Goal: Transaction & Acquisition: Purchase product/service

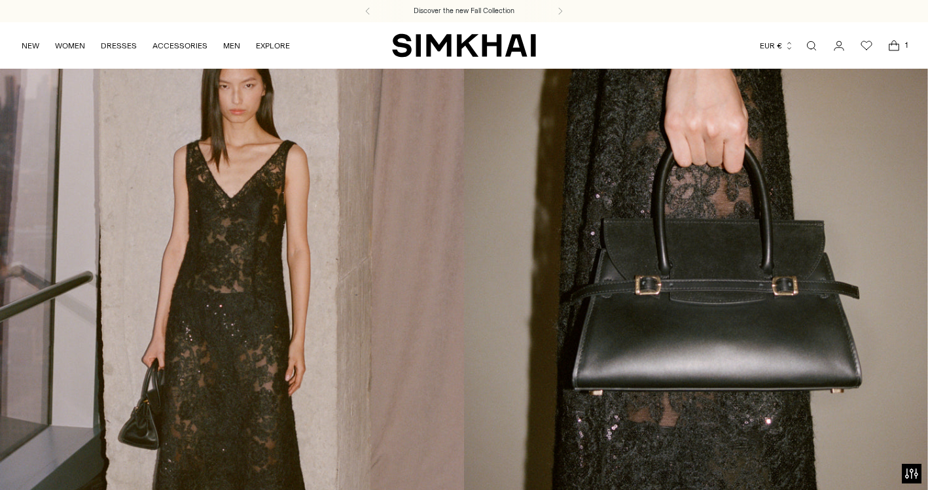
click at [40, 50] on ul "NEW WOMEN New Arrivals Shop All Spring 2026 Preorder Fall 2025 Best Sellers Exc…" at bounding box center [156, 45] width 268 height 31
click at [29, 48] on link "NEW" at bounding box center [31, 45] width 18 height 29
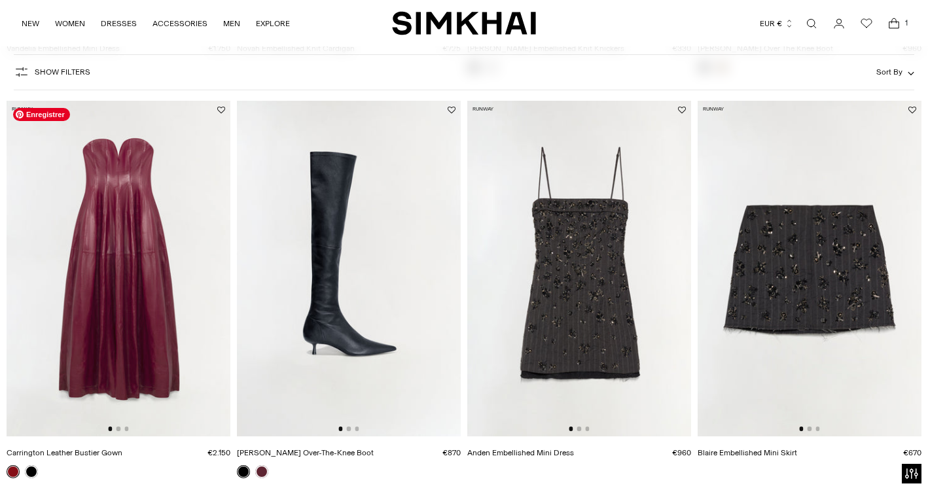
scroll to position [694, 0]
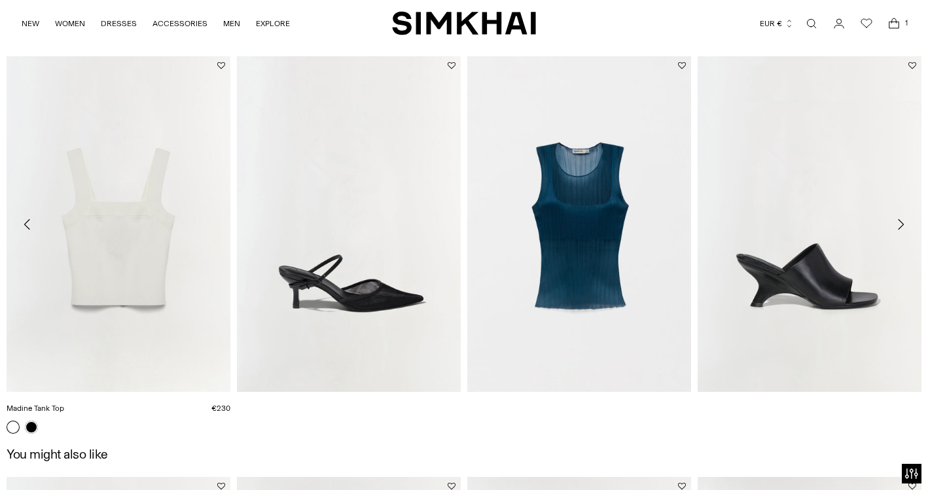
scroll to position [1521, 0]
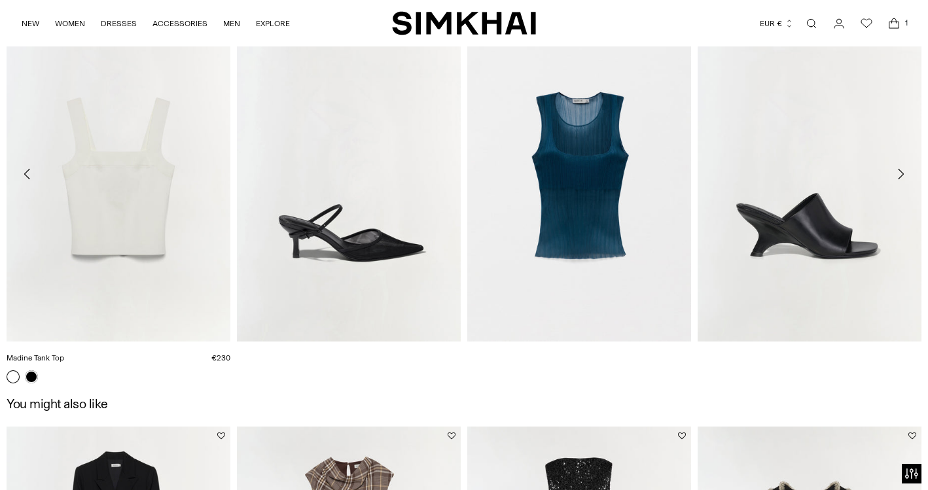
click at [64, 353] on link "Madine Tank Top" at bounding box center [36, 357] width 58 height 9
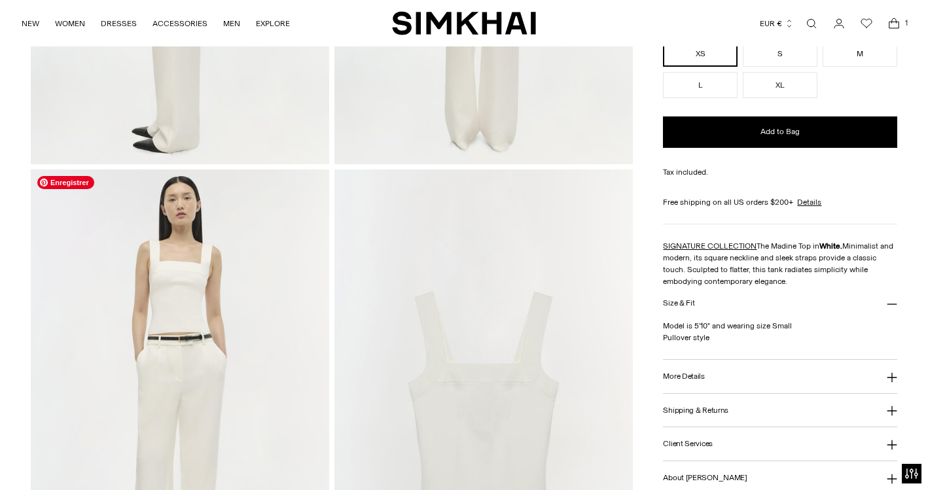
scroll to position [410, 0]
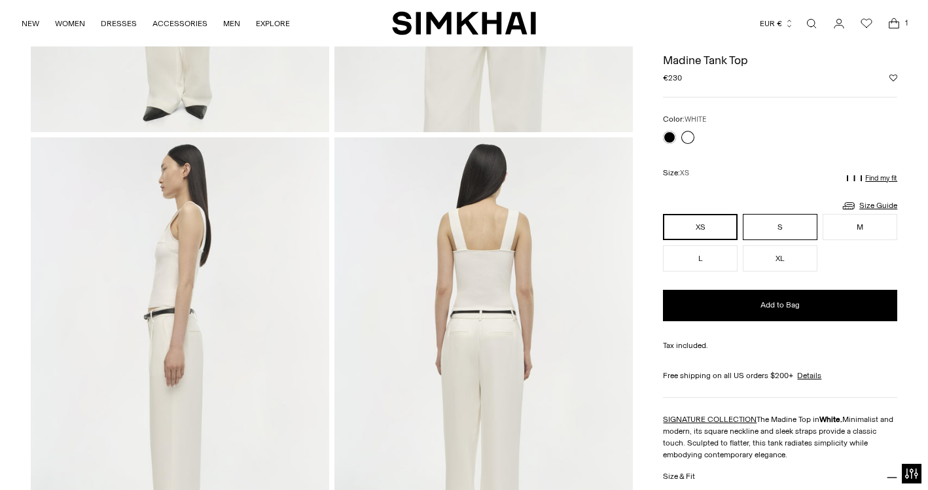
click at [782, 221] on button "S" at bounding box center [780, 227] width 75 height 26
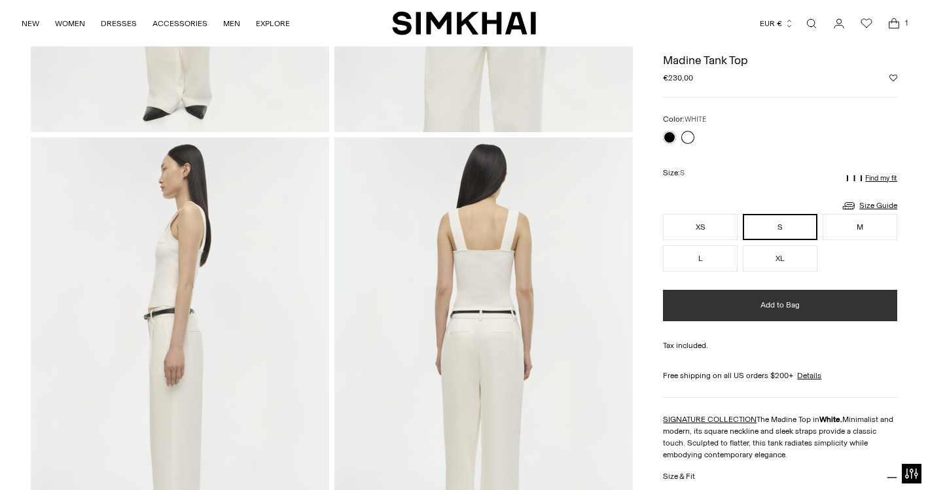
click at [764, 310] on span "Add to Bag" at bounding box center [779, 305] width 39 height 11
